Goal: Task Accomplishment & Management: Complete application form

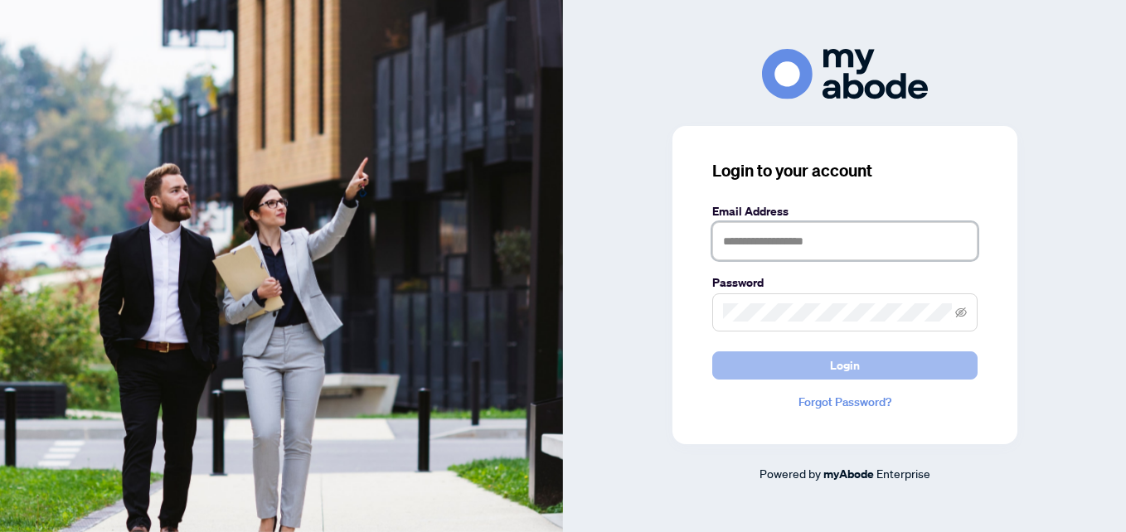
type input "**********"
click at [723, 375] on button "Login" at bounding box center [844, 365] width 265 height 28
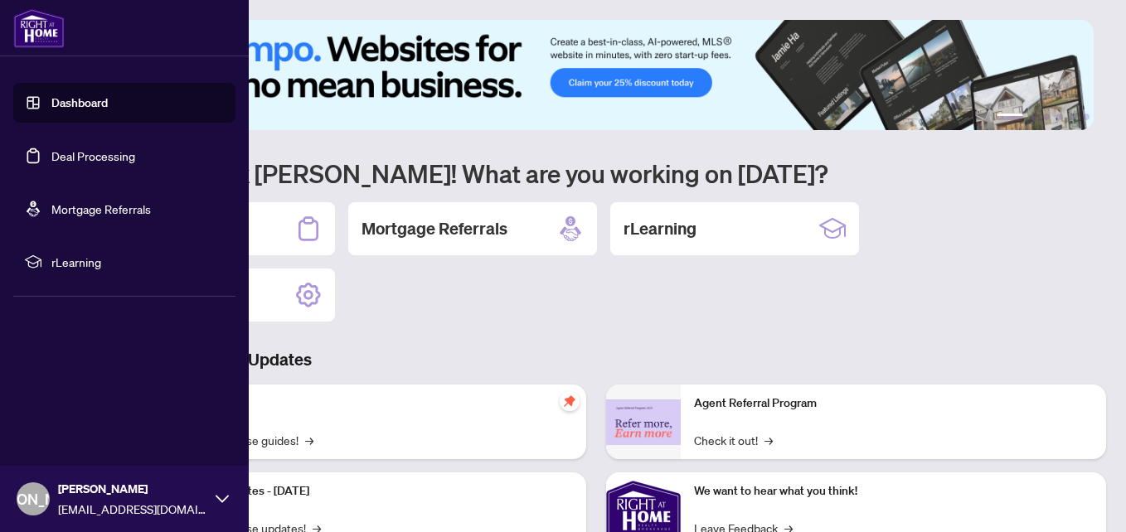
click at [73, 154] on link "Deal Processing" at bounding box center [93, 155] width 84 height 15
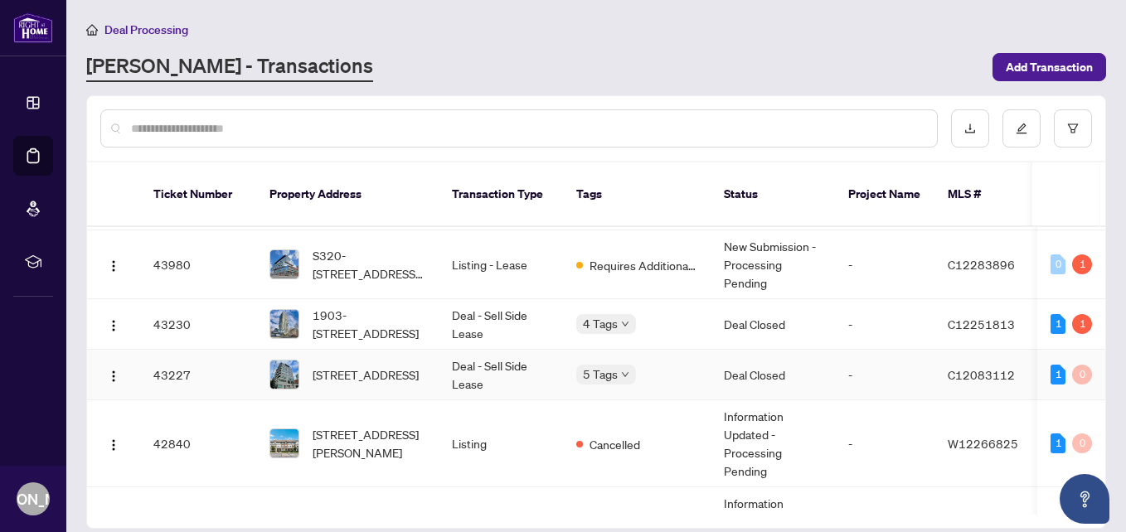
scroll to position [746, 0]
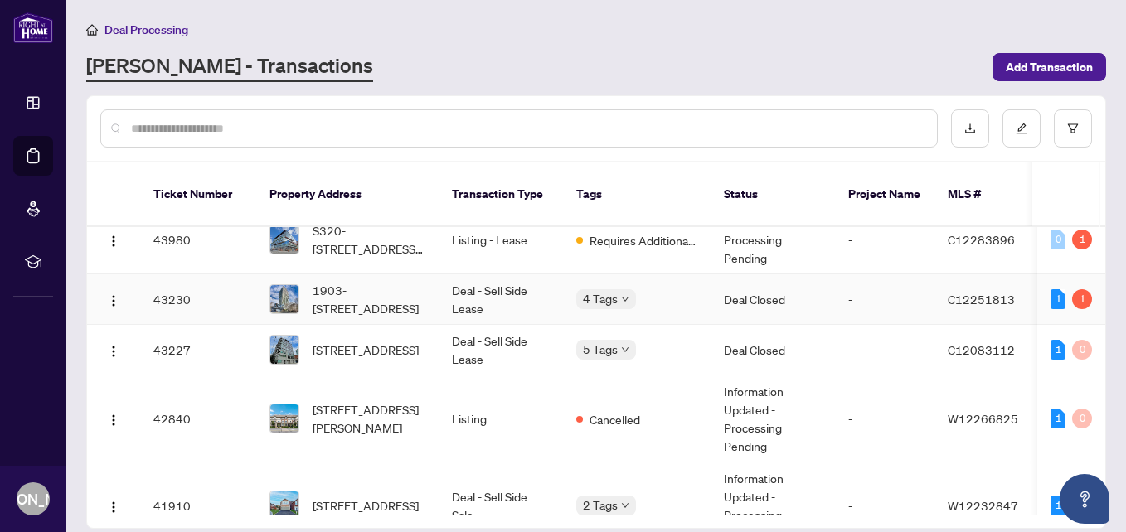
click at [474, 282] on td "Deal - Sell Side Lease" at bounding box center [500, 299] width 124 height 51
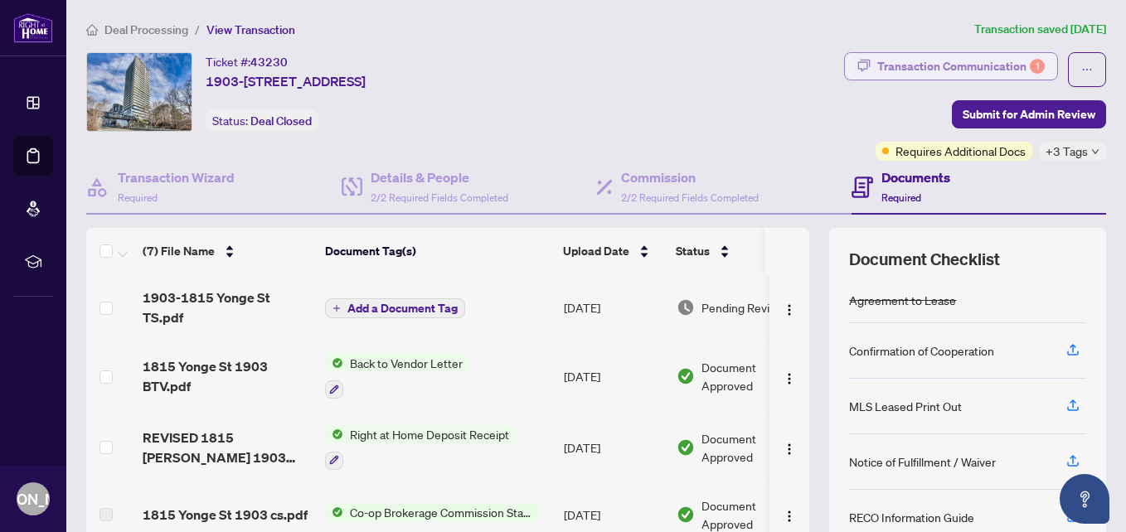
click at [913, 67] on div "Transaction Communication 1" at bounding box center [960, 66] width 167 height 27
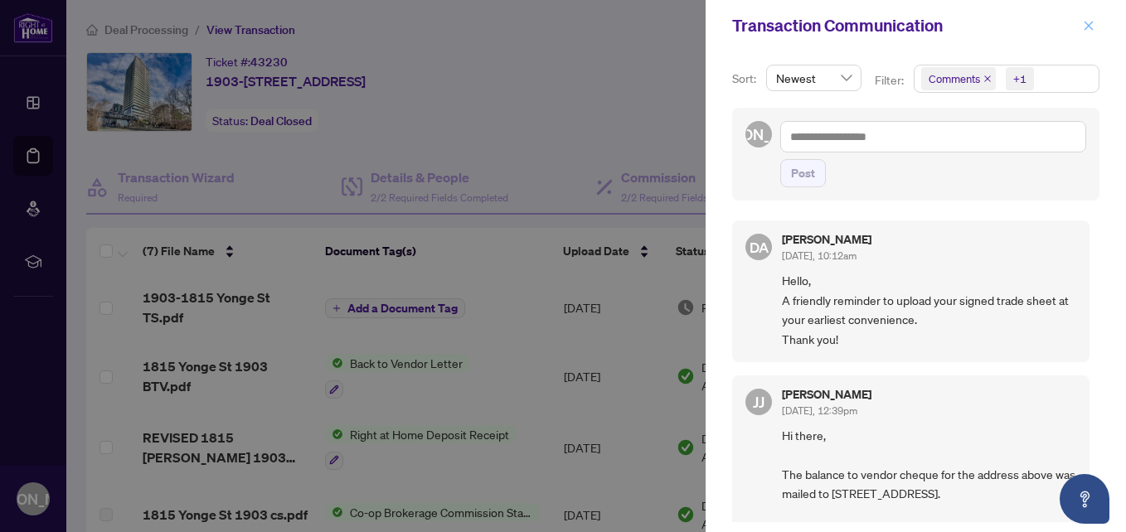
click at [1088, 27] on icon "close" at bounding box center [1088, 25] width 9 height 9
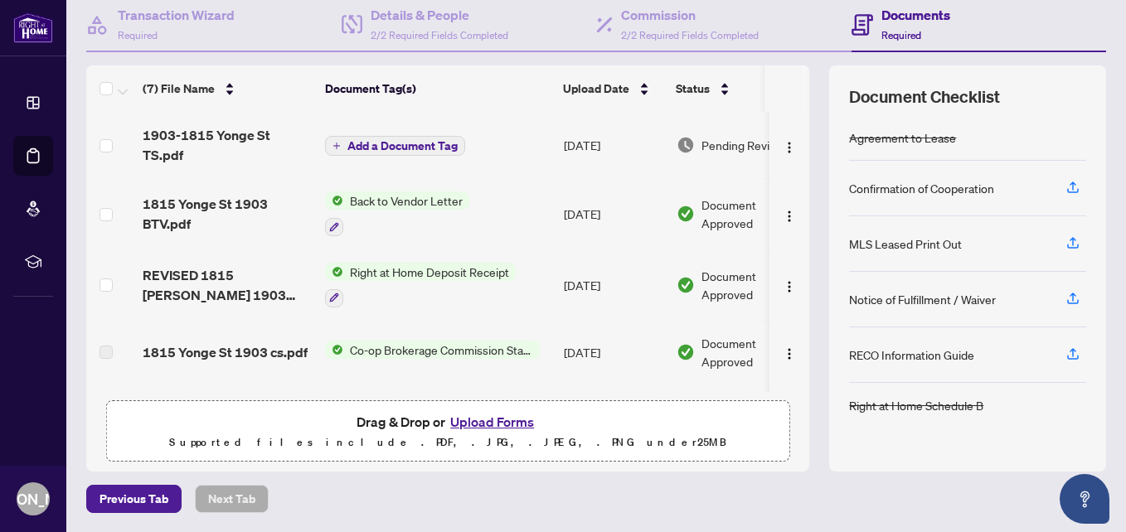
scroll to position [80, 0]
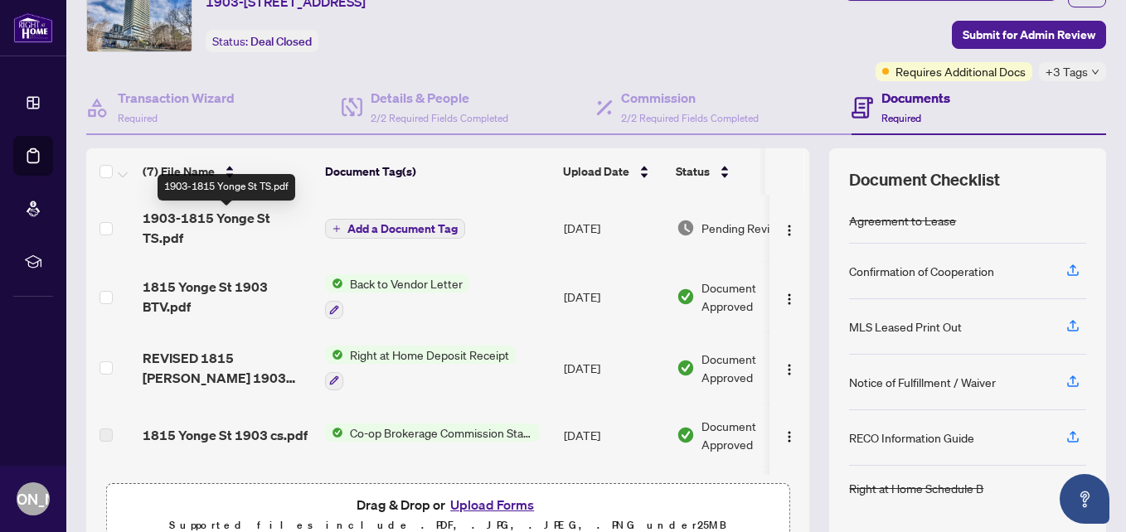
click at [264, 220] on span "1903-1815 Yonge St TS.pdf" at bounding box center [227, 228] width 169 height 40
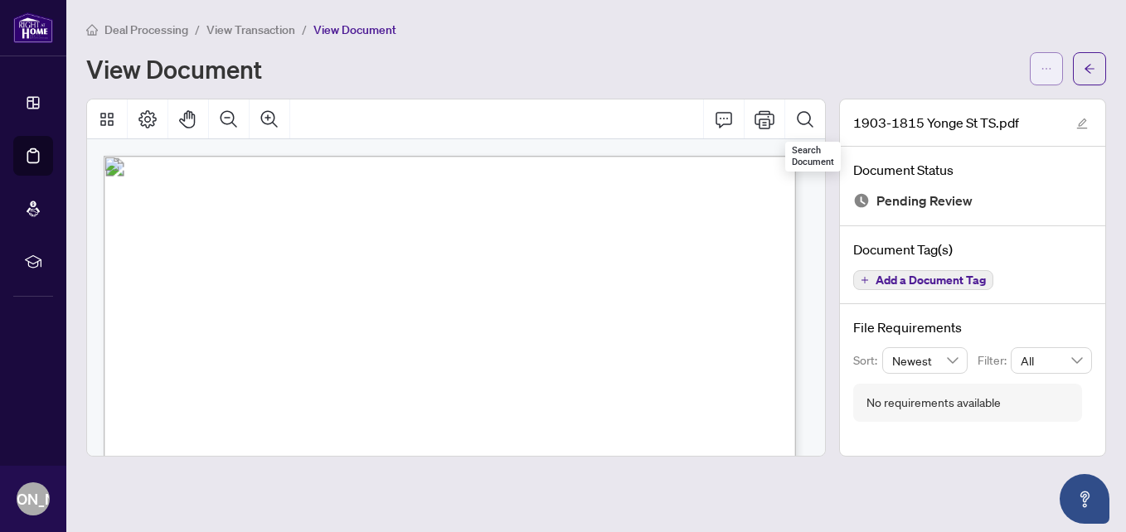
click at [1042, 70] on icon "ellipsis" at bounding box center [1046, 69] width 12 height 12
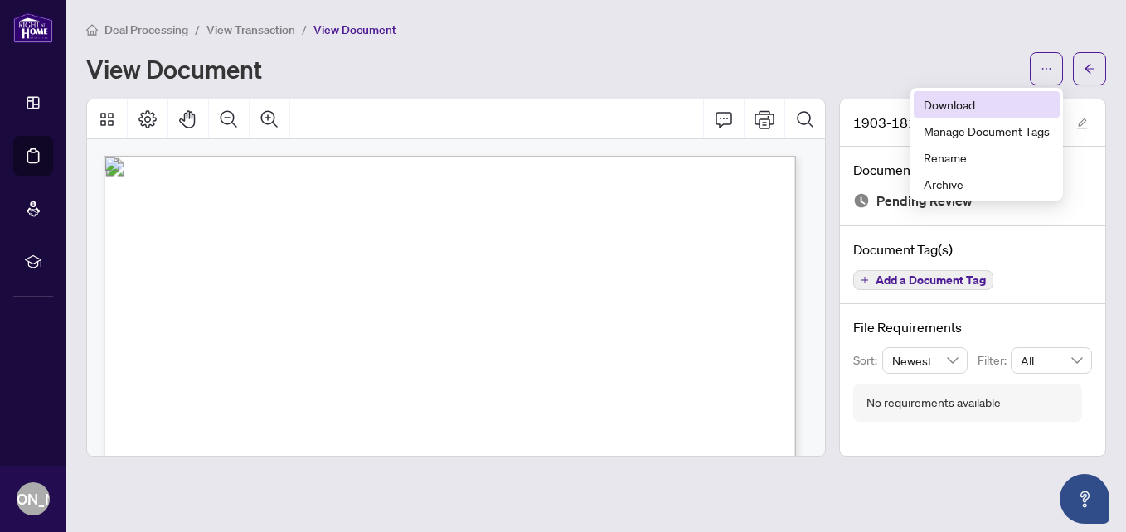
click at [956, 112] on span "Download" at bounding box center [986, 104] width 126 height 18
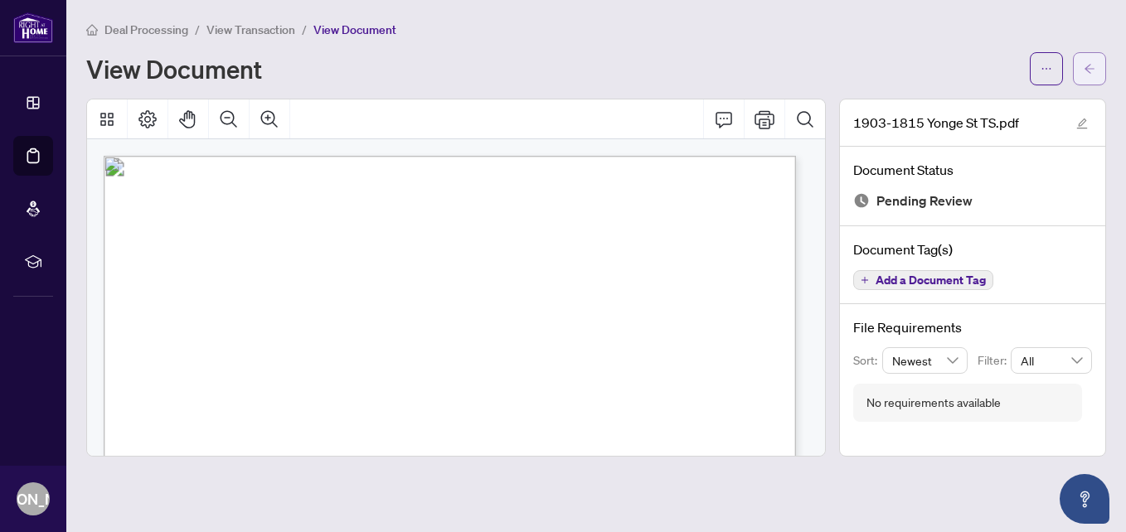
click at [1097, 70] on button "button" at bounding box center [1089, 68] width 33 height 33
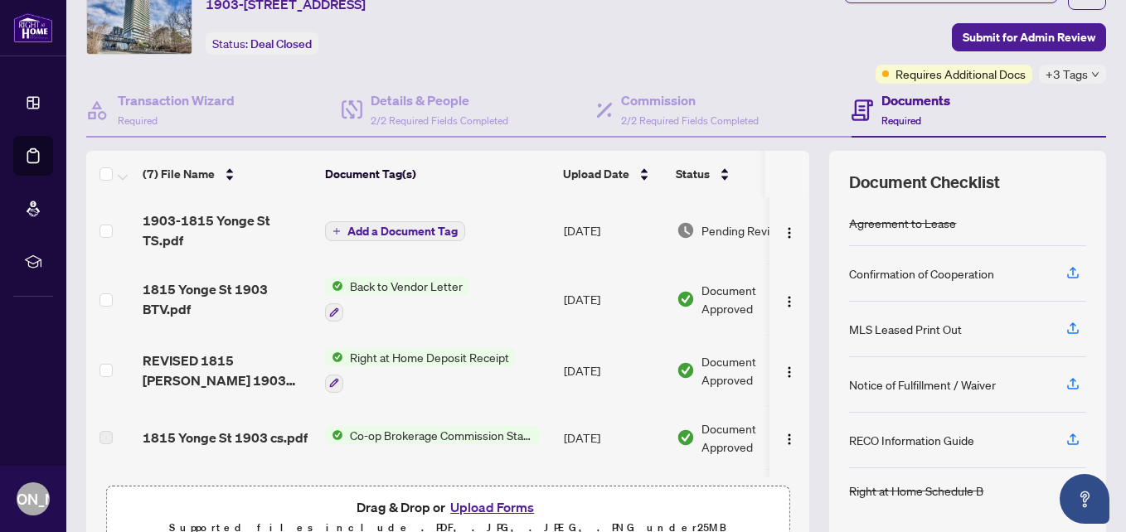
scroll to position [162, 0]
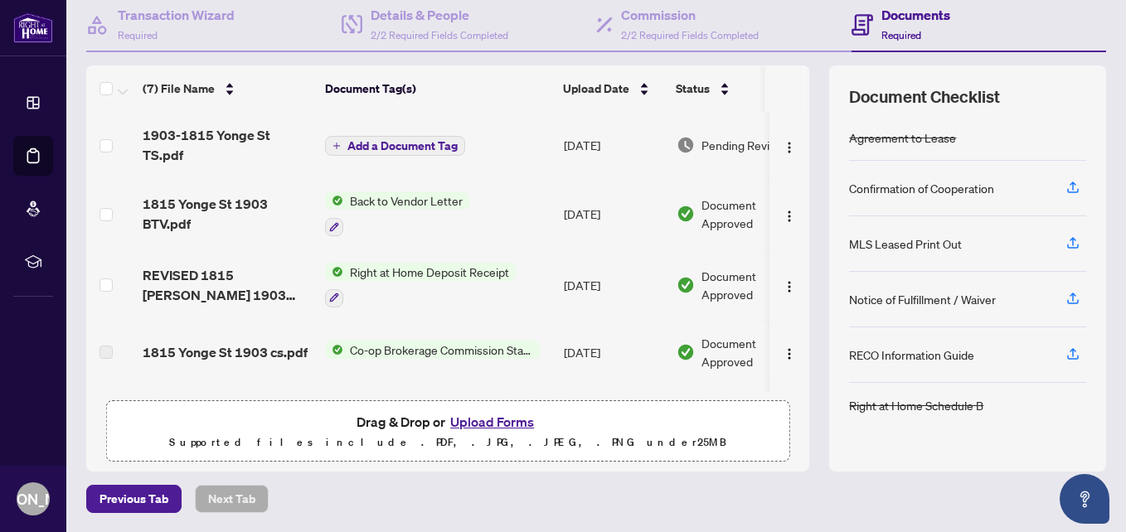
click at [459, 429] on button "Upload Forms" at bounding box center [492, 422] width 94 height 22
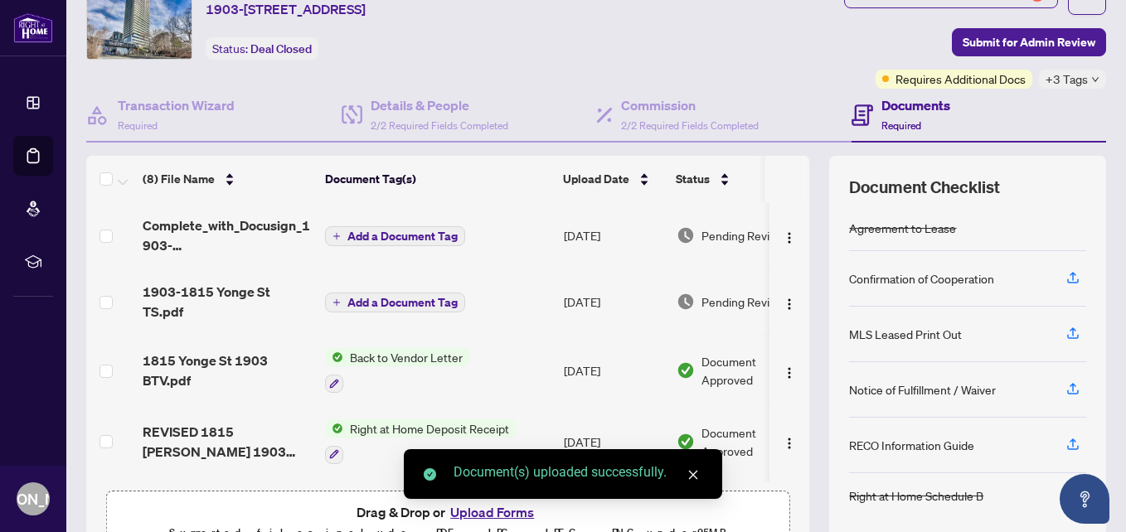
scroll to position [0, 0]
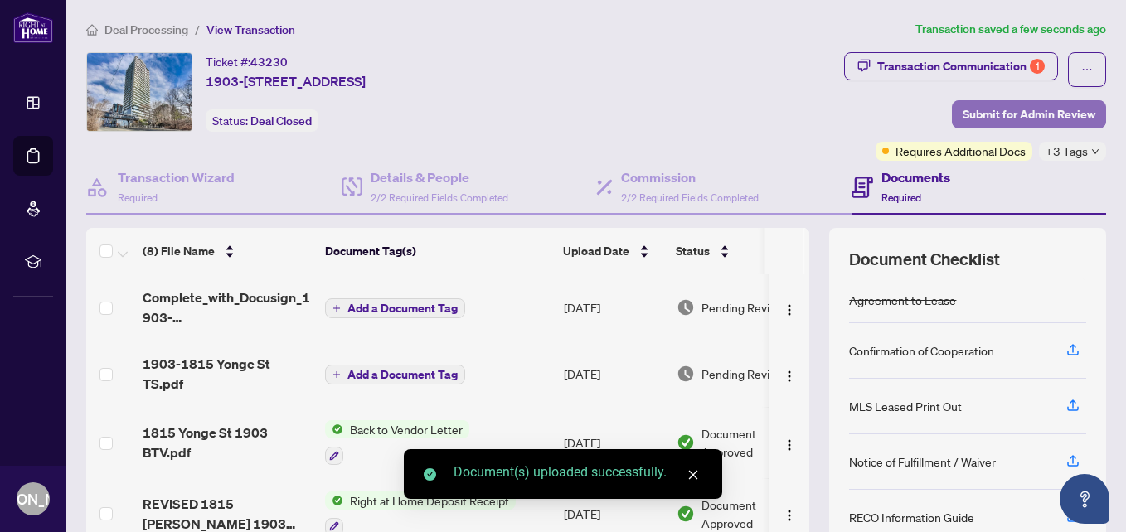
click at [962, 110] on span "Submit for Admin Review" at bounding box center [1028, 114] width 133 height 27
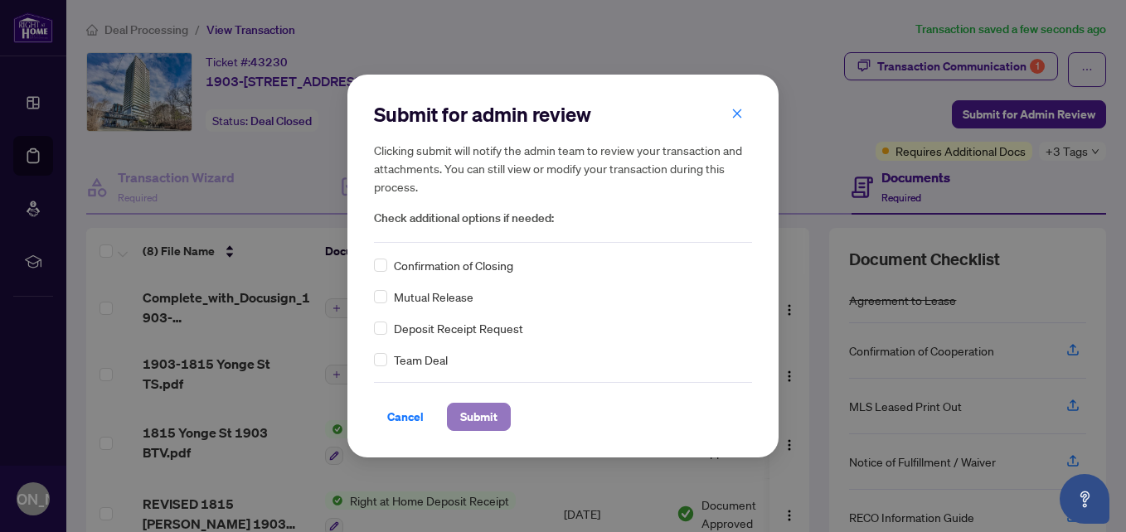
click at [479, 414] on span "Submit" at bounding box center [478, 417] width 37 height 27
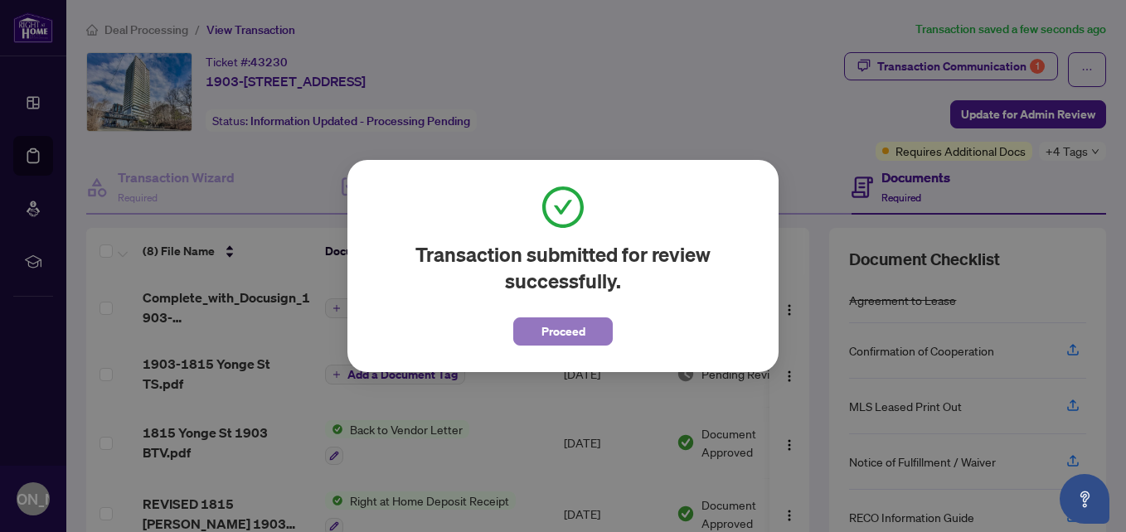
click at [572, 330] on span "Proceed" at bounding box center [563, 331] width 44 height 27
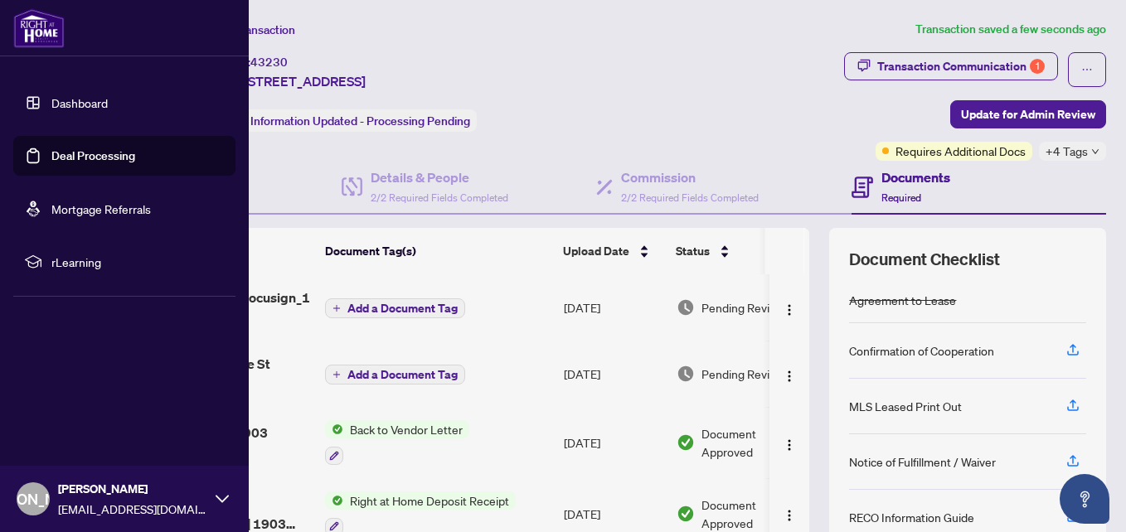
click at [70, 159] on link "Deal Processing" at bounding box center [93, 155] width 84 height 15
